Goal: Entertainment & Leisure: Consume media (video, audio)

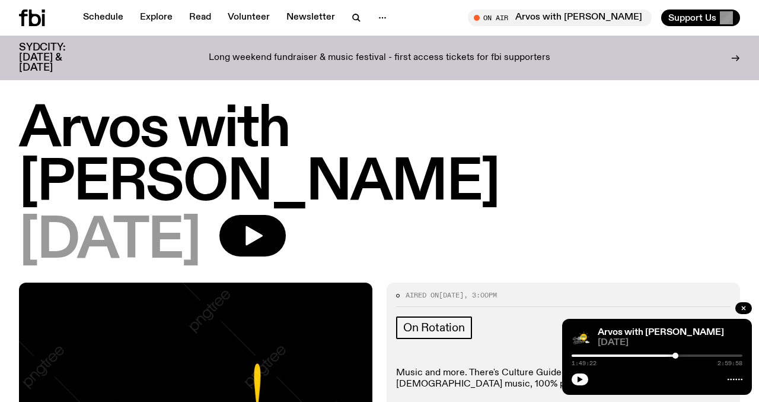
scroll to position [936, 0]
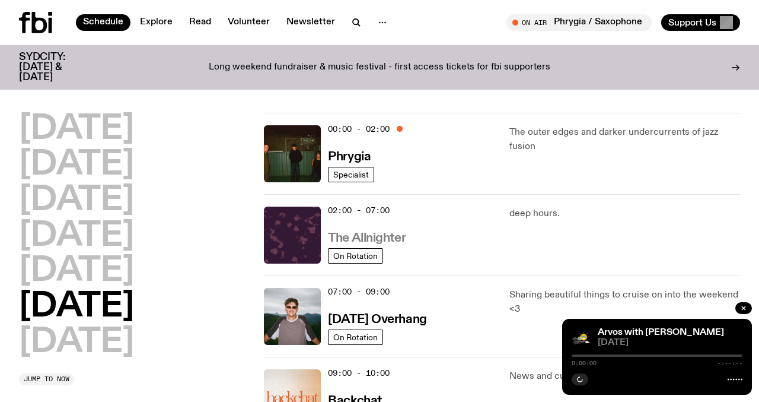
click at [386, 237] on h3 "The Allnighter" at bounding box center [367, 238] width 78 height 12
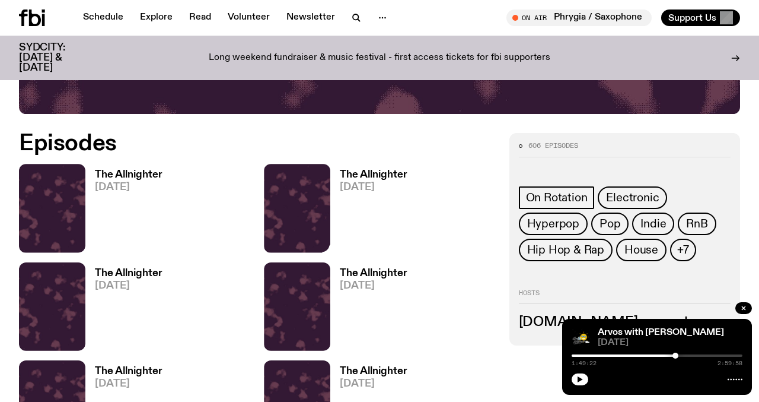
scroll to position [441, 0]
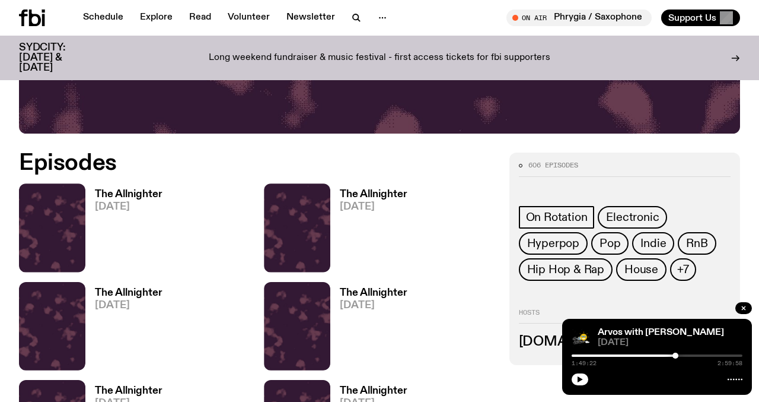
click at [124, 193] on h3 "The Allnighter" at bounding box center [129, 194] width 68 height 10
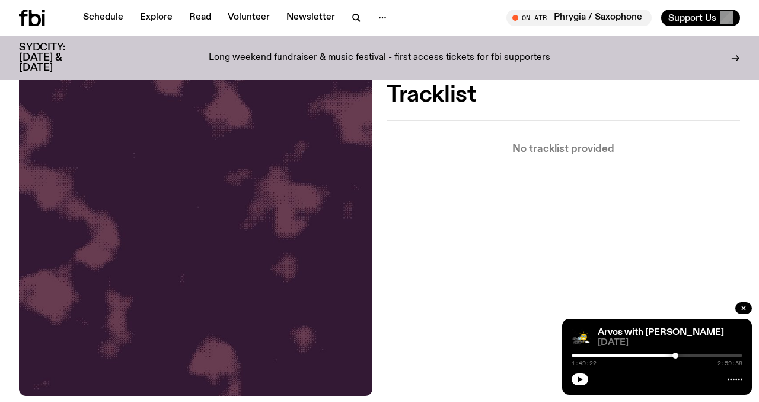
scroll to position [331, 0]
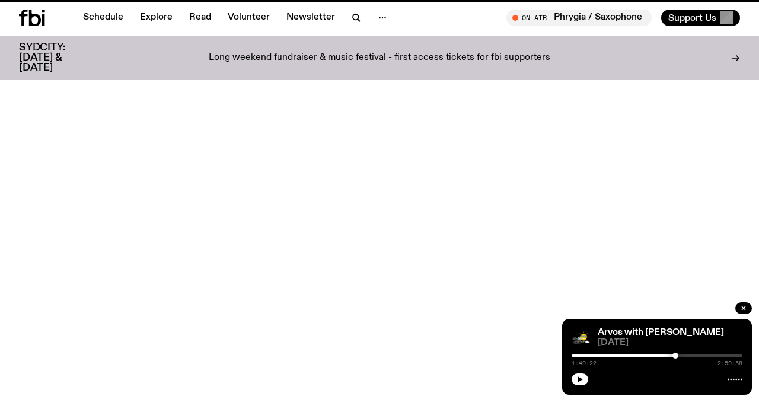
scroll to position [441, 0]
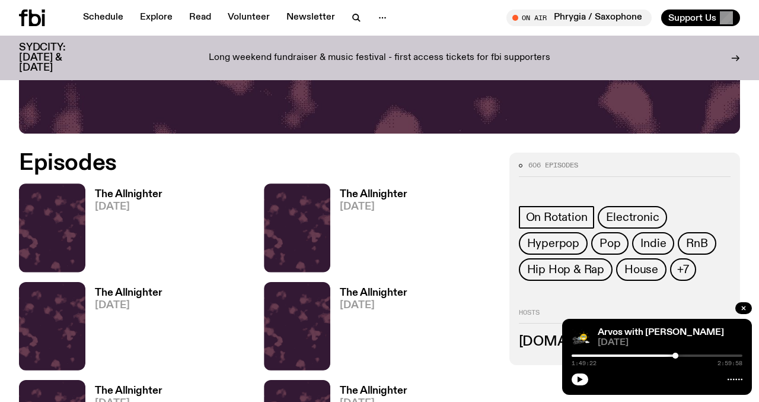
click at [378, 191] on h3 "The Allnighter" at bounding box center [374, 194] width 68 height 10
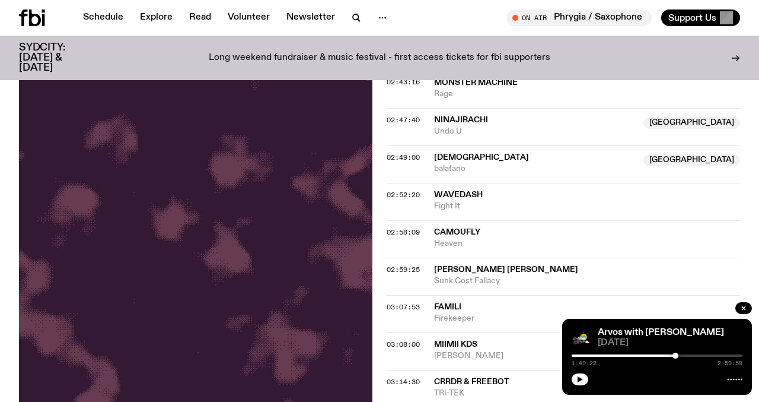
scroll to position [1871, 0]
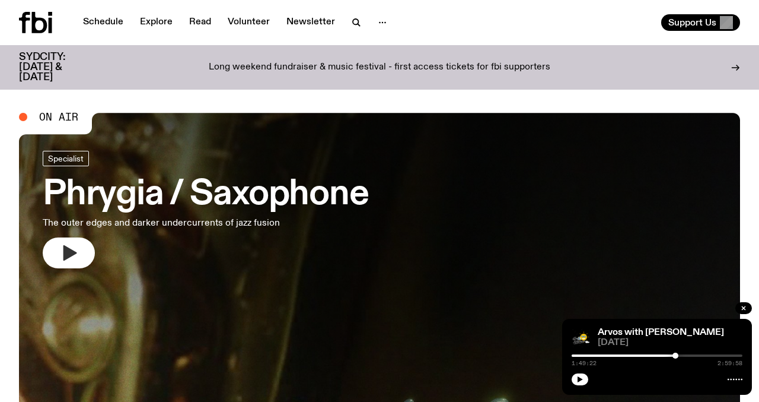
click at [68, 253] on icon "button" at bounding box center [70, 252] width 14 height 15
